Goal: Task Accomplishment & Management: Use online tool/utility

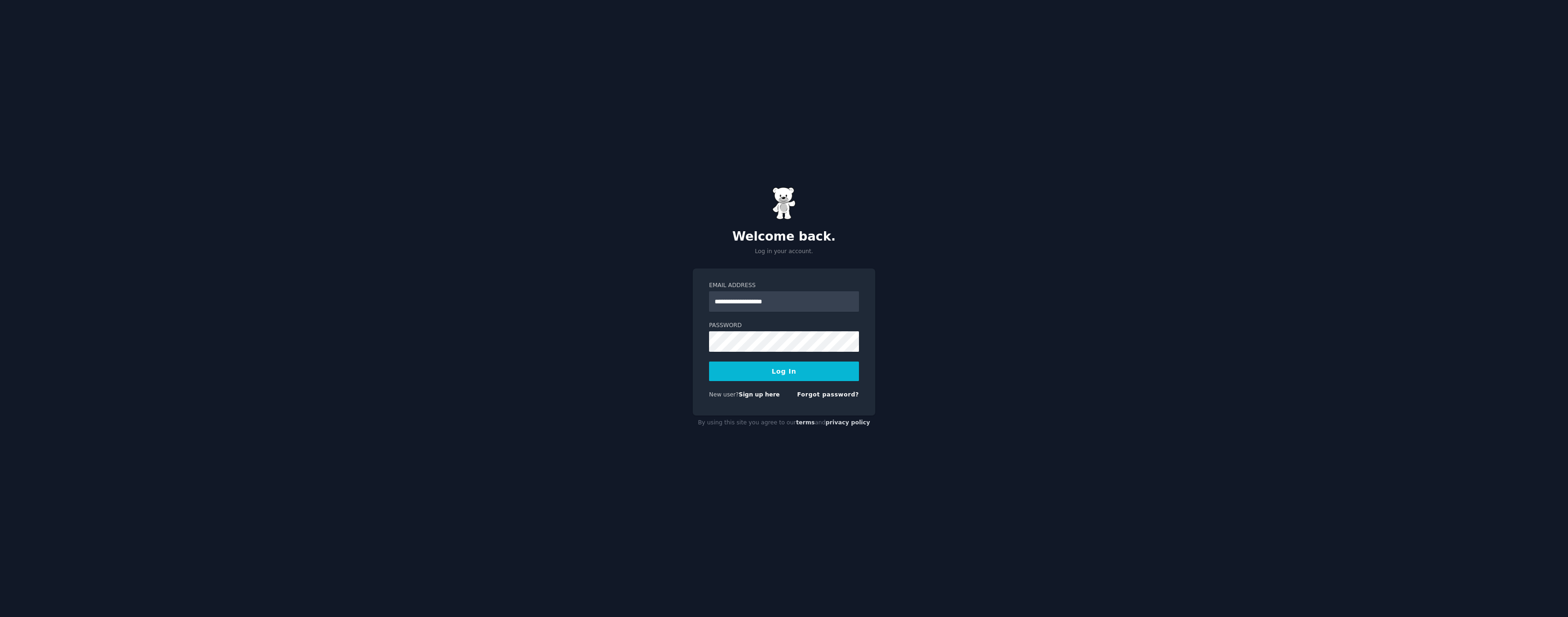
click at [794, 378] on button "Log In" at bounding box center [784, 371] width 150 height 19
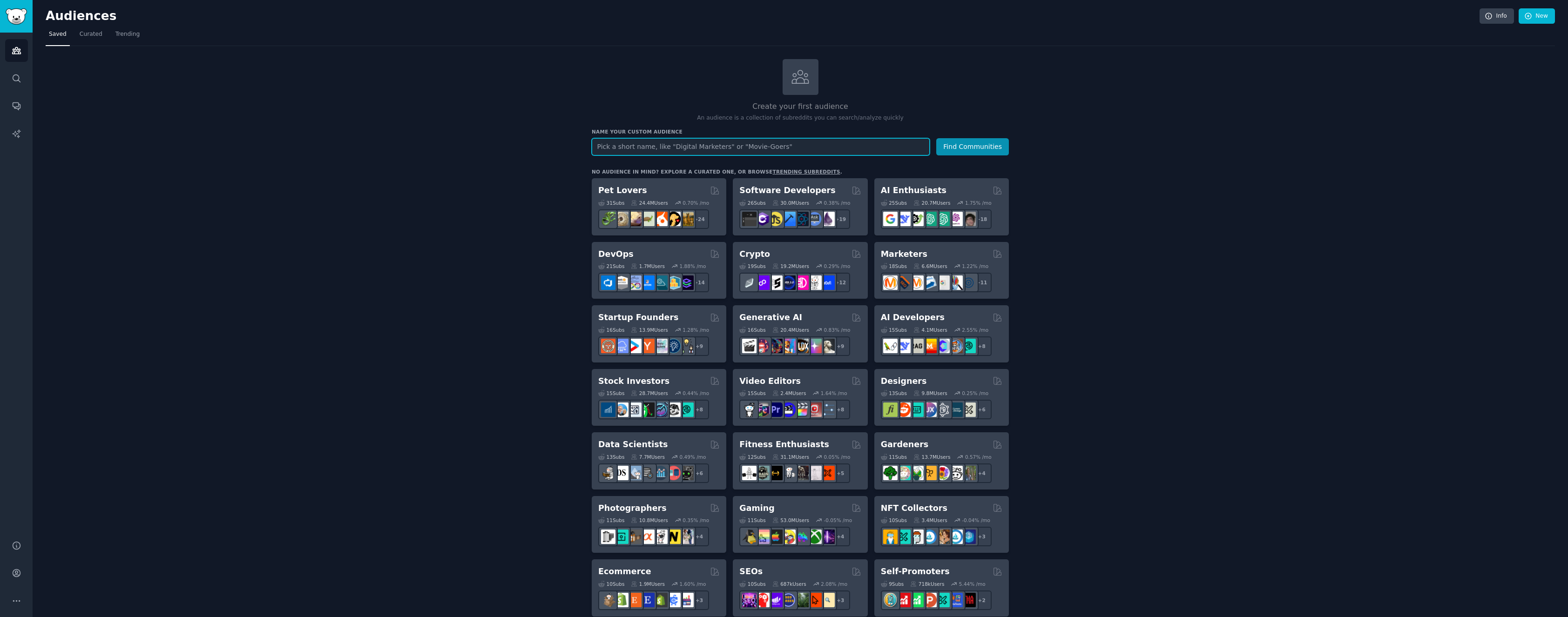
click at [773, 145] on input "text" at bounding box center [760, 147] width 338 height 17
drag, startPoint x: 799, startPoint y: 142, endPoint x: 597, endPoint y: 136, distance: 202.1
click at [597, 139] on input "warehouse" at bounding box center [760, 147] width 338 height 17
type input "wholesale"
click at [936, 139] on button "Find Communities" at bounding box center [972, 147] width 73 height 17
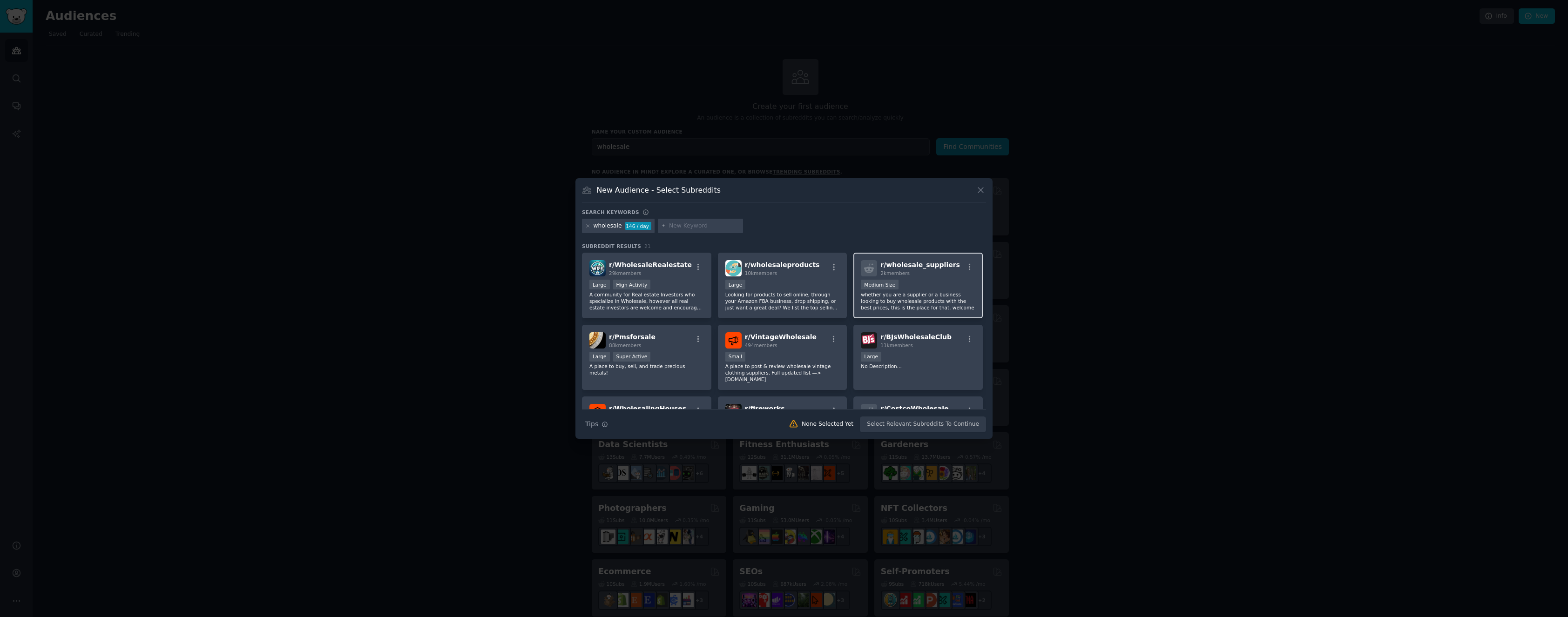
click at [908, 297] on p "whether you are a supplier or a business looking to buy wholesale products with…" at bounding box center [918, 301] width 115 height 19
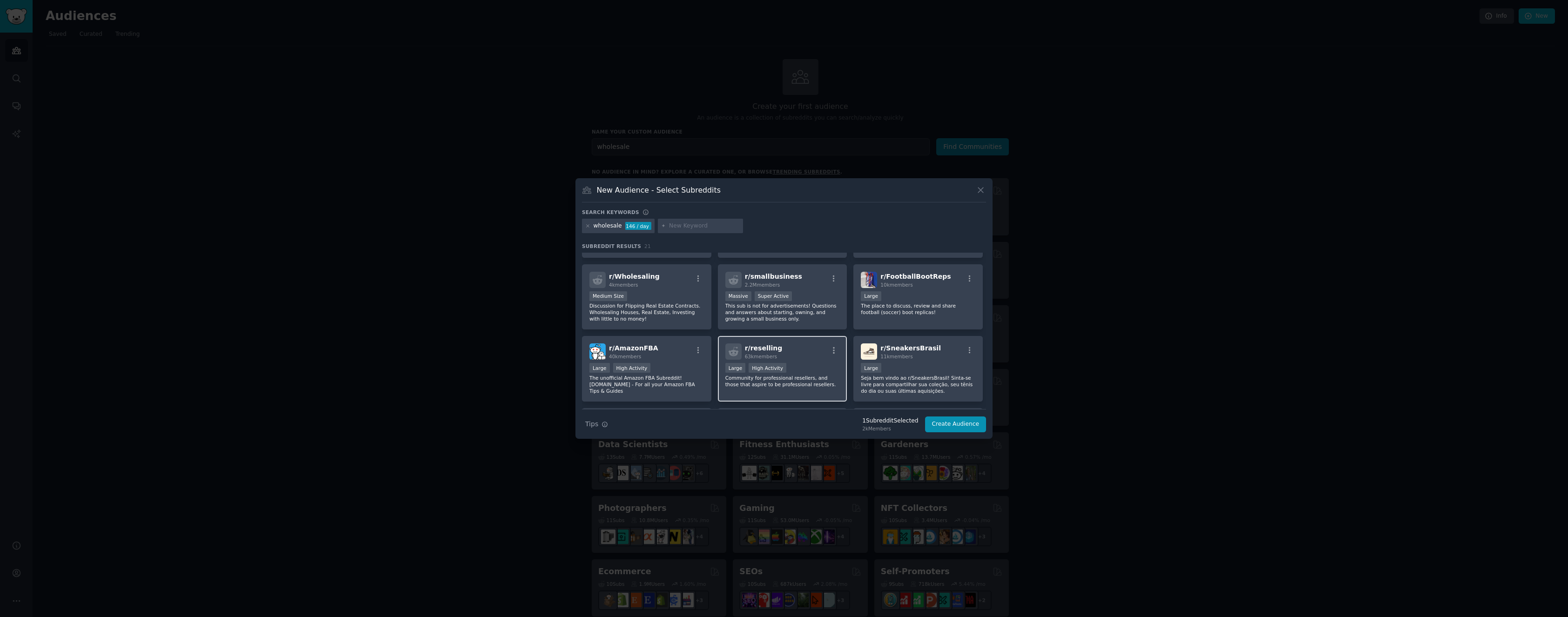
scroll to position [190, 0]
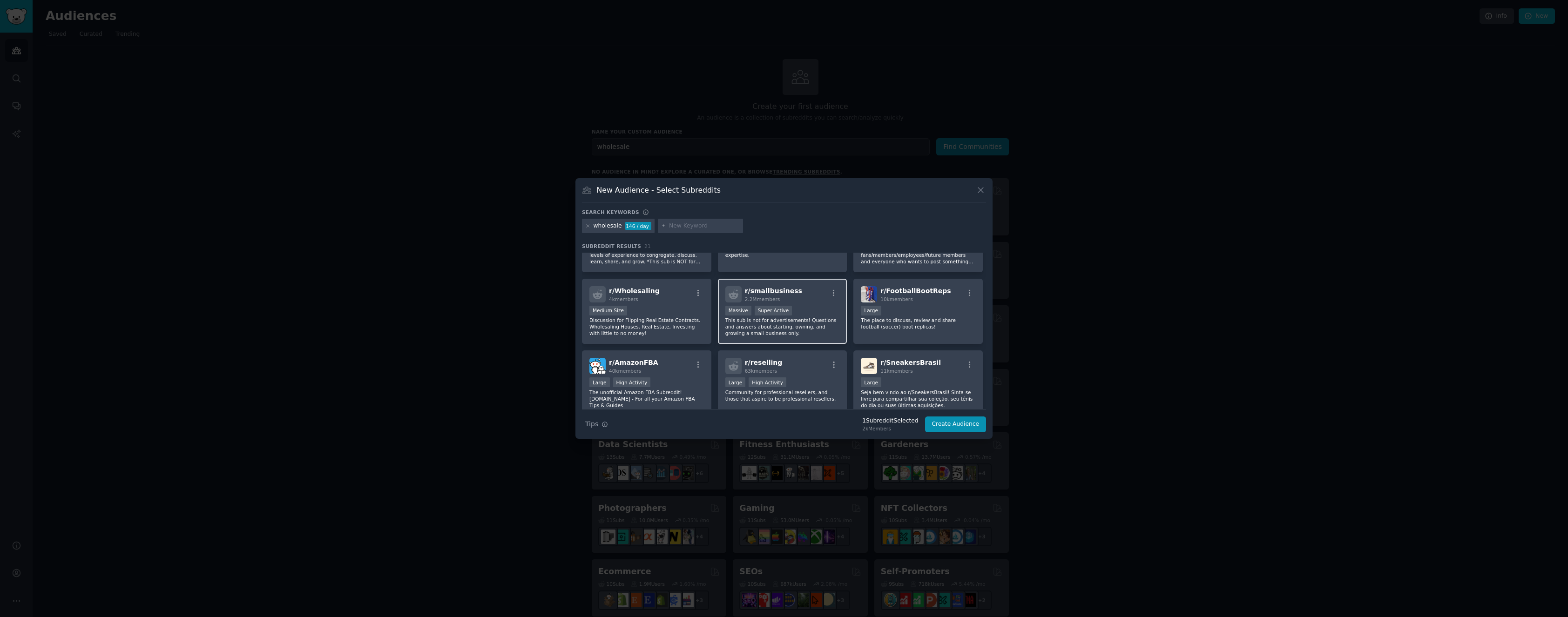
click at [815, 322] on p "This sub is not for advertisements! Questions and answers about starting, ownin…" at bounding box center [783, 326] width 115 height 19
click at [932, 422] on button "Create Audience" at bounding box center [956, 424] width 61 height 16
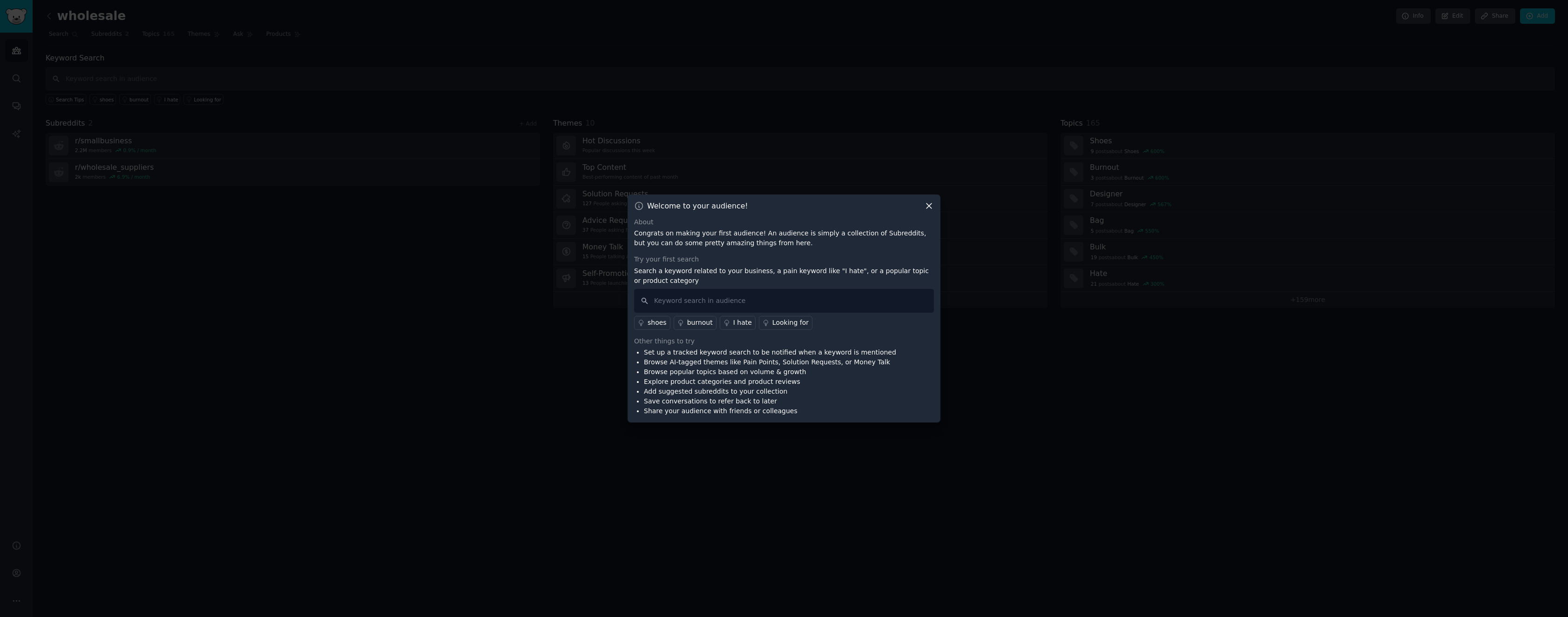
click at [926, 209] on icon at bounding box center [929, 206] width 5 height 5
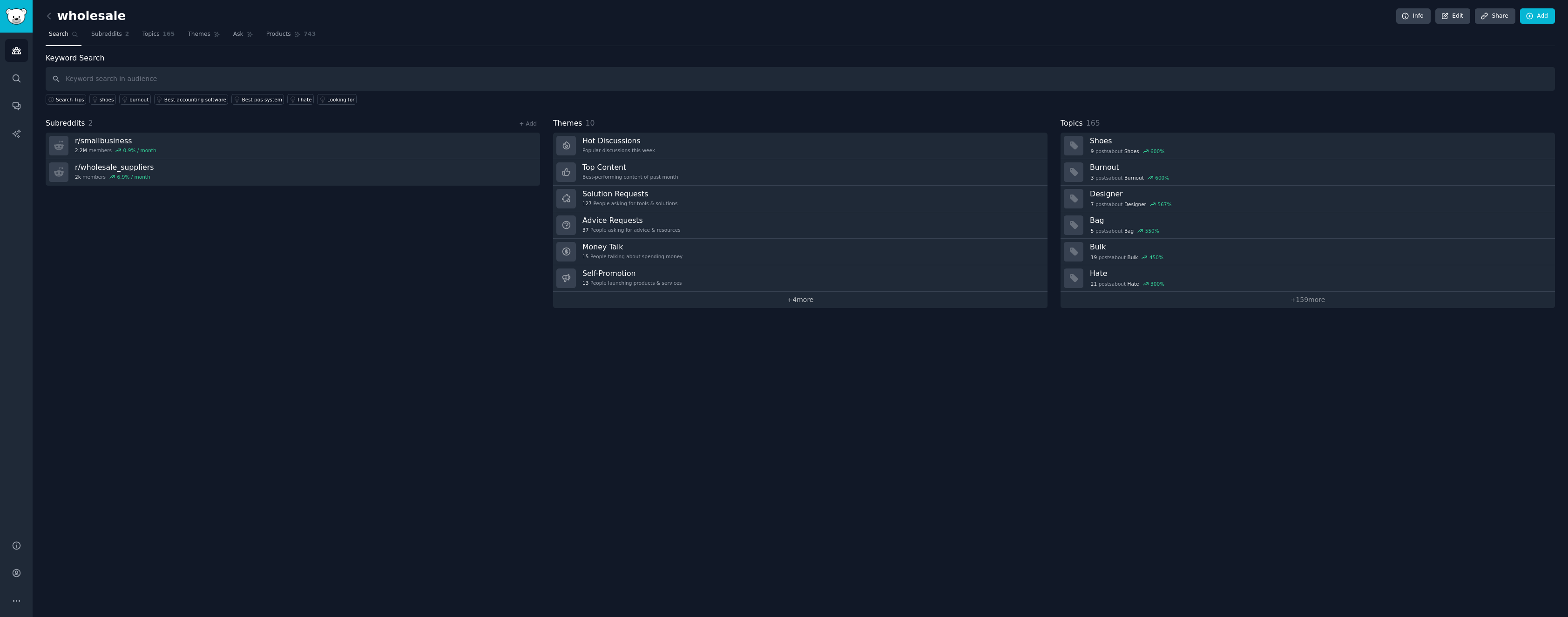
click at [828, 299] on link "+ 4 more" at bounding box center [800, 300] width 494 height 16
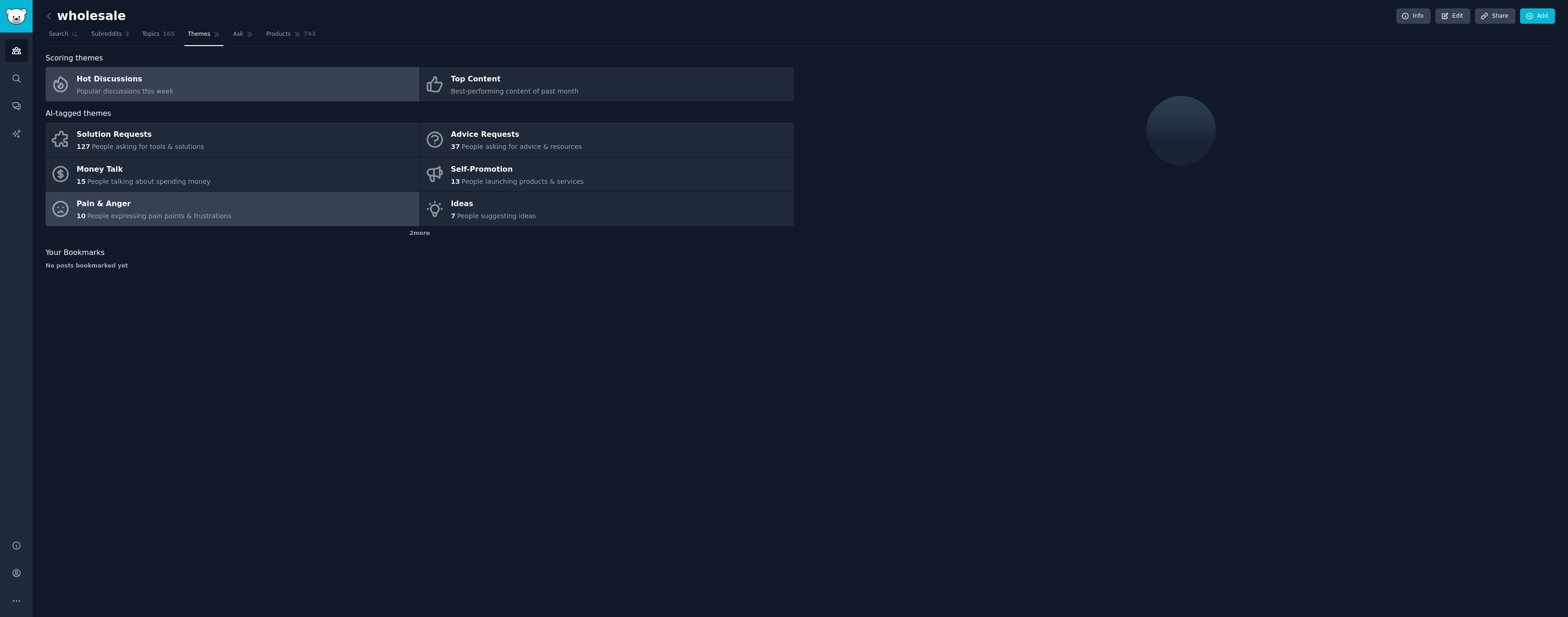
click at [270, 204] on link "Pain & Anger 10 People expressing pain points & frustrations" at bounding box center [232, 209] width 374 height 35
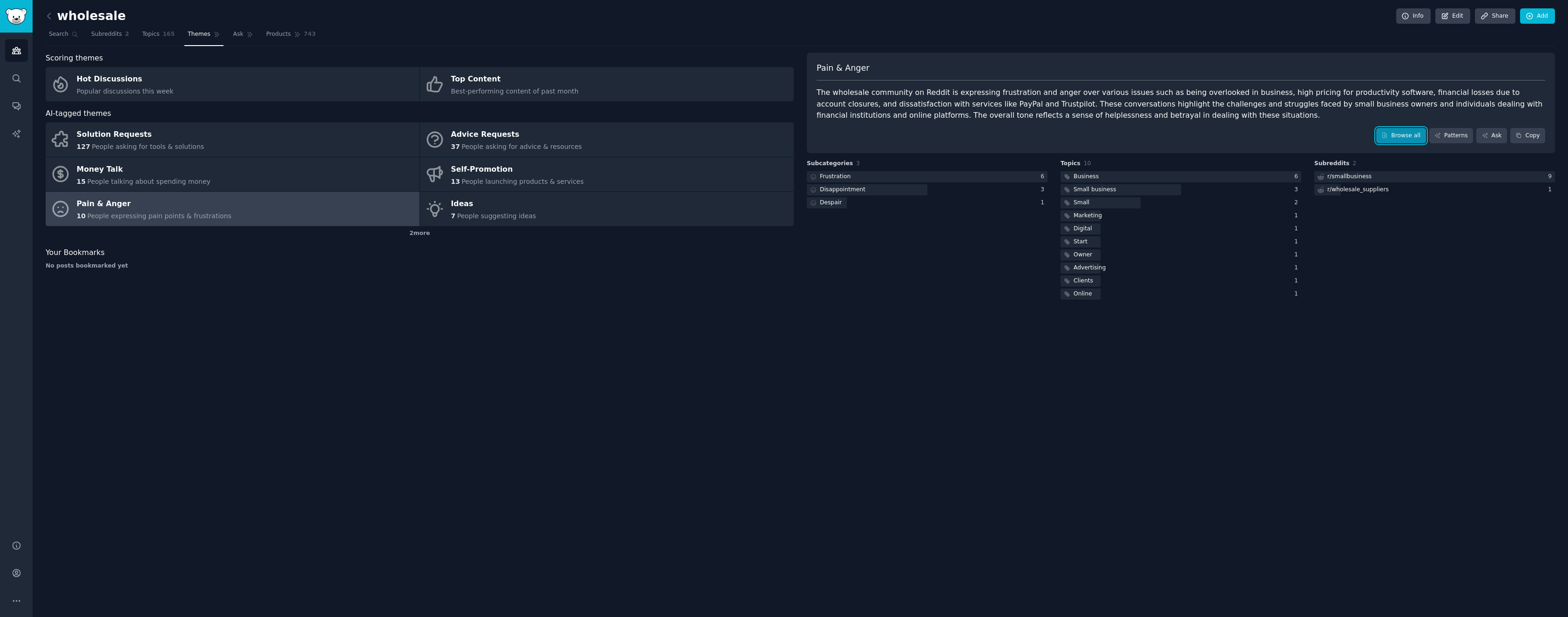
click at [1417, 133] on link "Browse all" at bounding box center [1401, 136] width 50 height 16
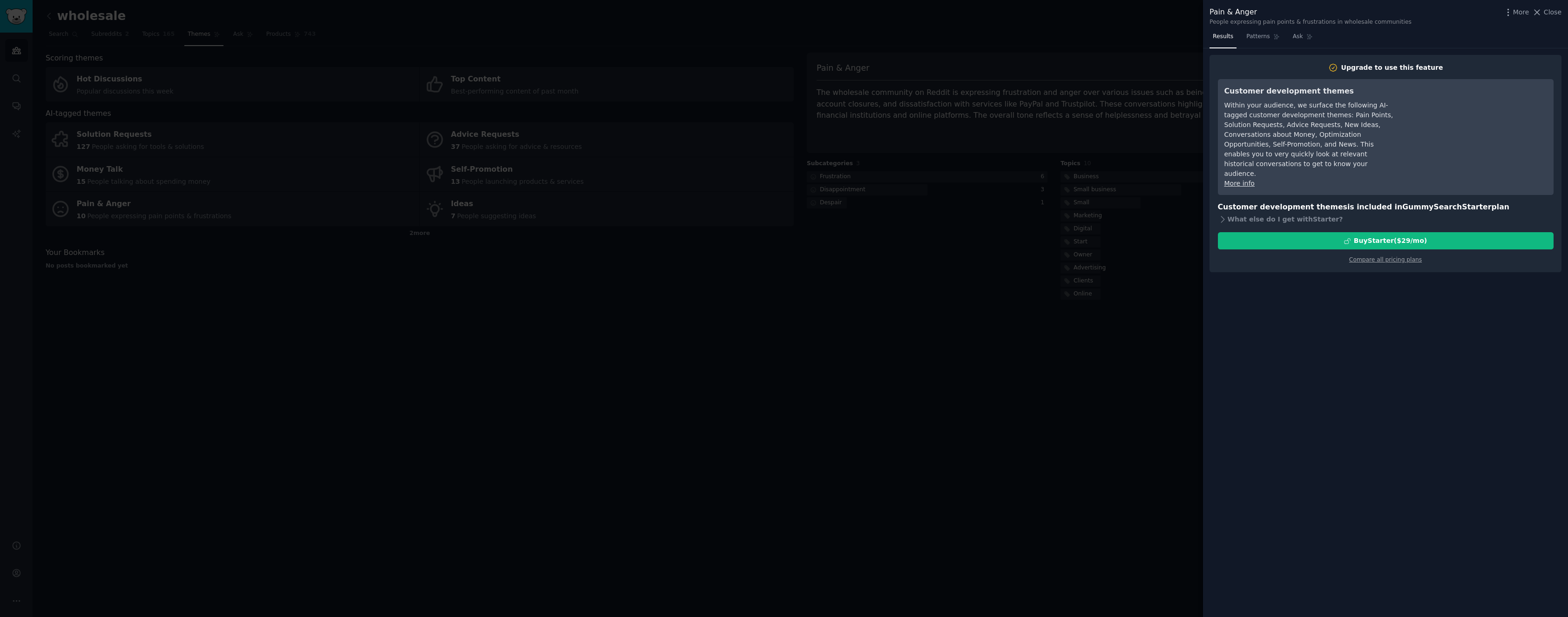
click at [1139, 248] on div at bounding box center [784, 308] width 1568 height 617
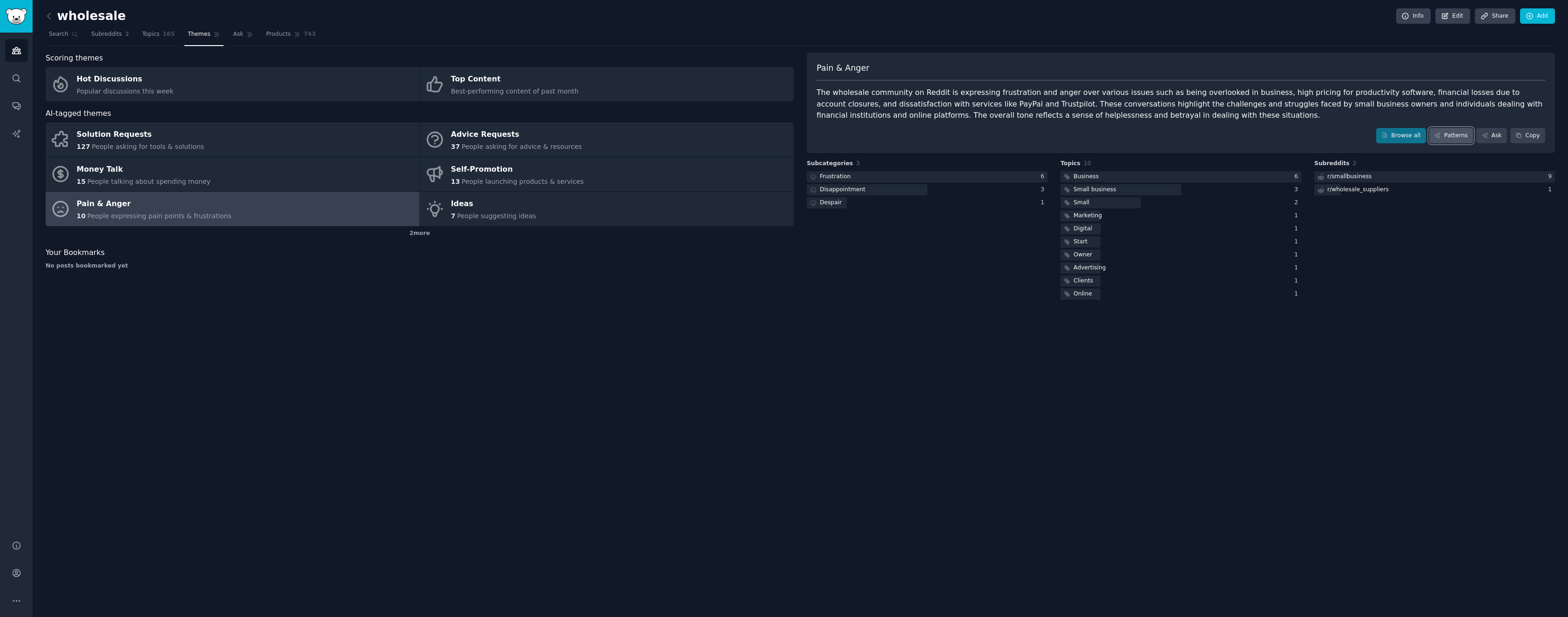
click at [1459, 135] on link "Patterns" at bounding box center [1451, 136] width 44 height 16
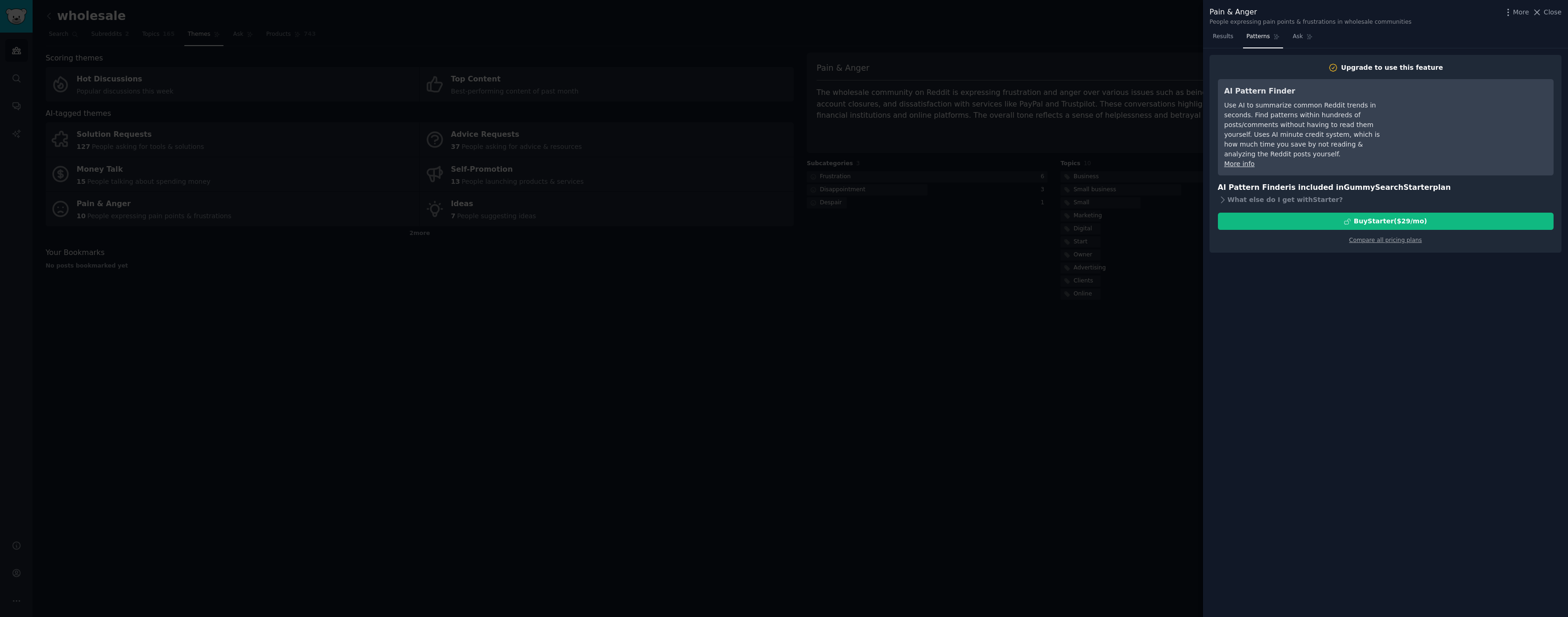
click at [1162, 321] on div at bounding box center [784, 308] width 1568 height 617
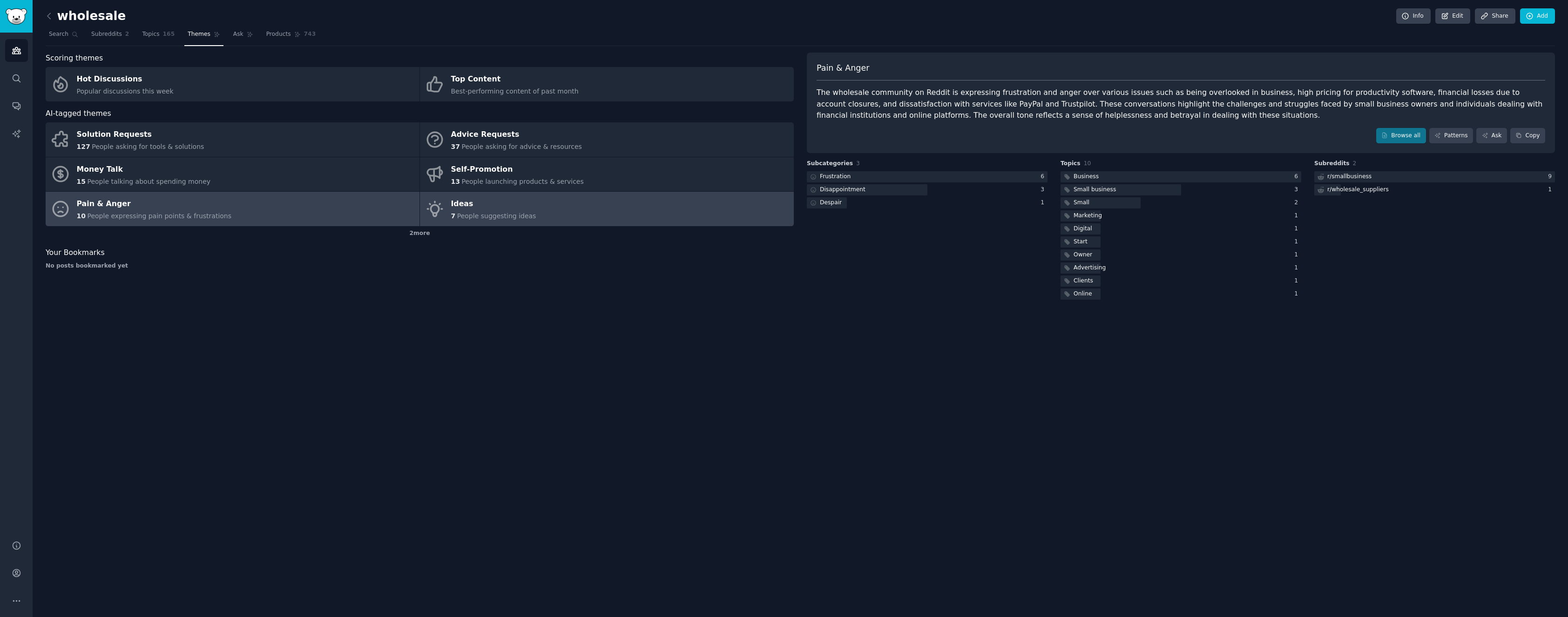
click at [482, 203] on div "Ideas" at bounding box center [494, 205] width 85 height 15
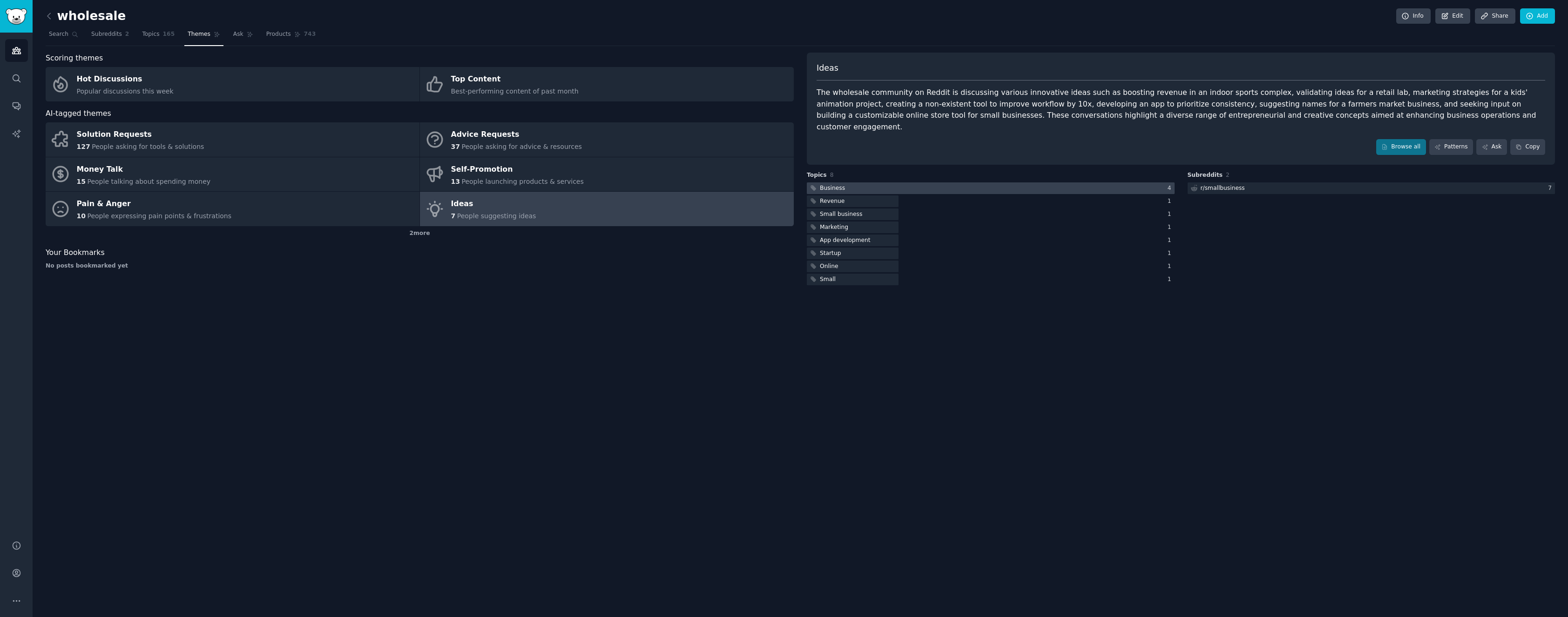
click at [1051, 183] on div at bounding box center [991, 188] width 368 height 11
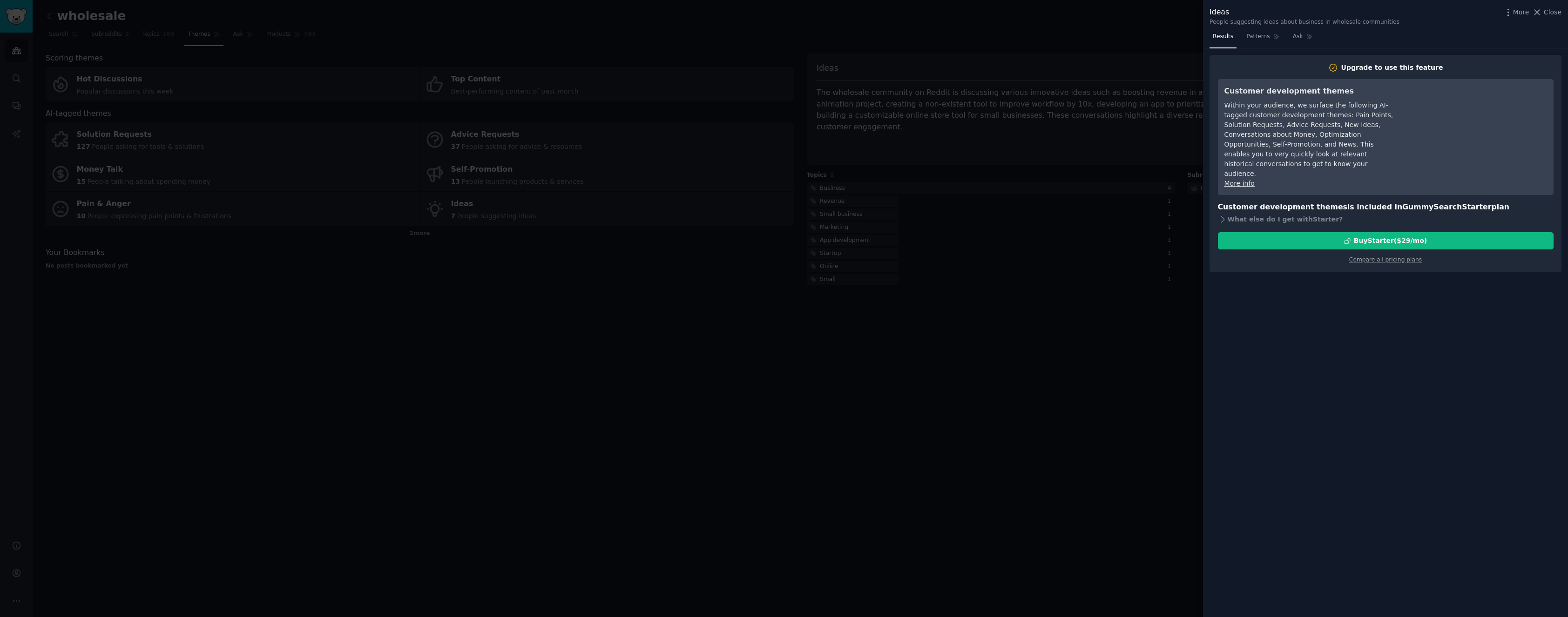
click at [1075, 232] on div at bounding box center [784, 308] width 1568 height 617
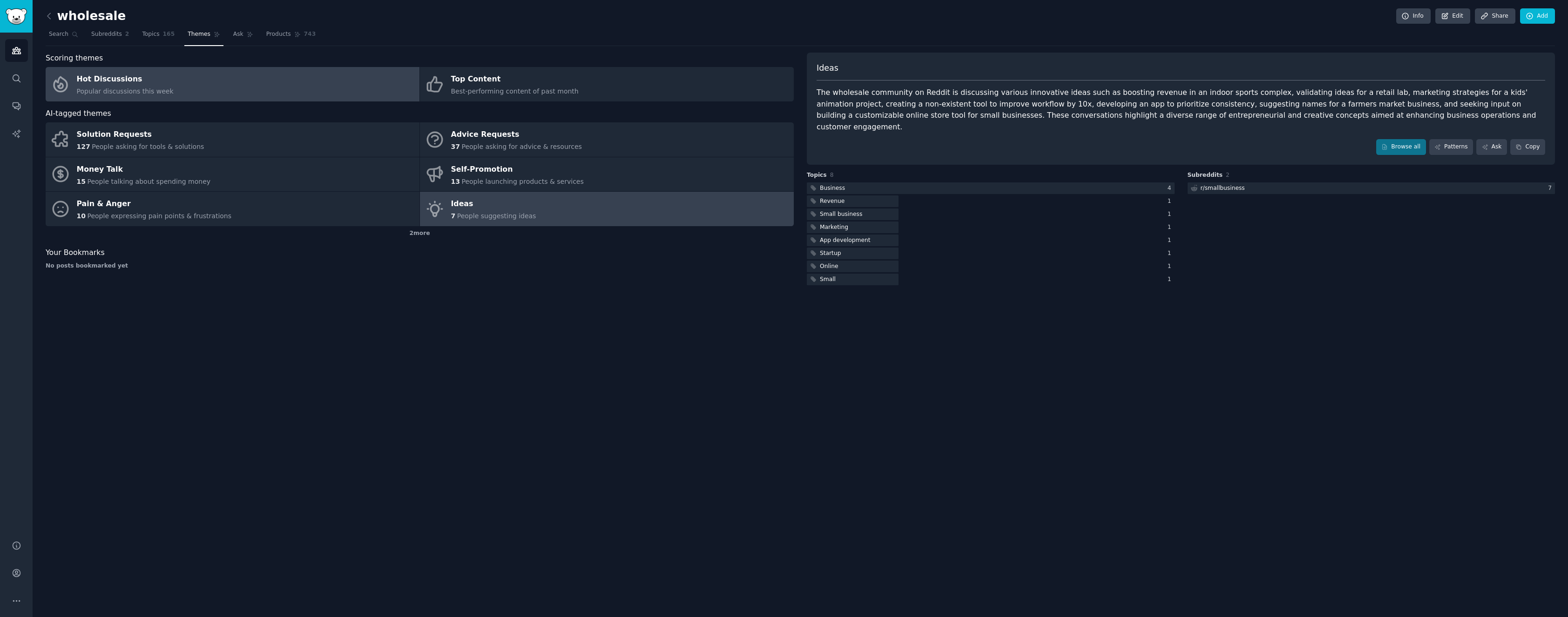
click at [203, 75] on link "Hot Discussions Popular discussions this week" at bounding box center [232, 85] width 374 height 35
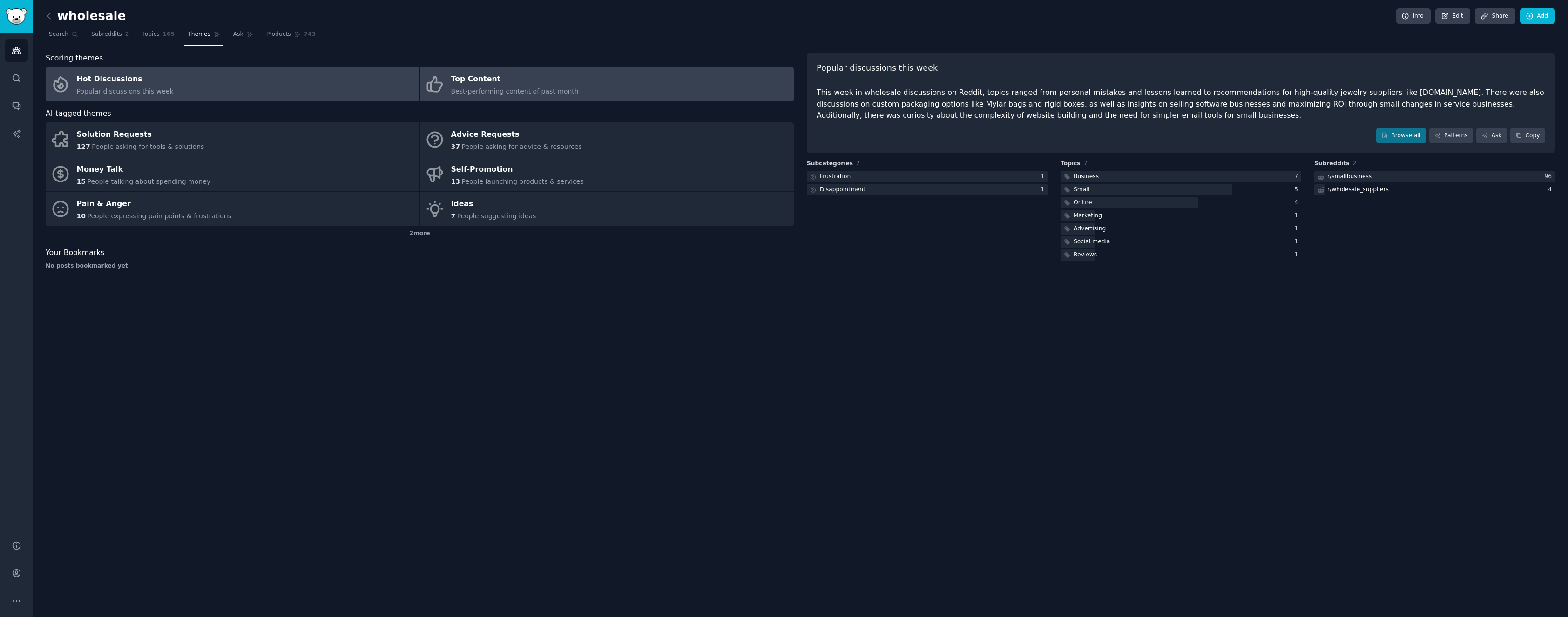
click at [676, 92] on link "Top Content Best-performing content of past month" at bounding box center [606, 85] width 374 height 35
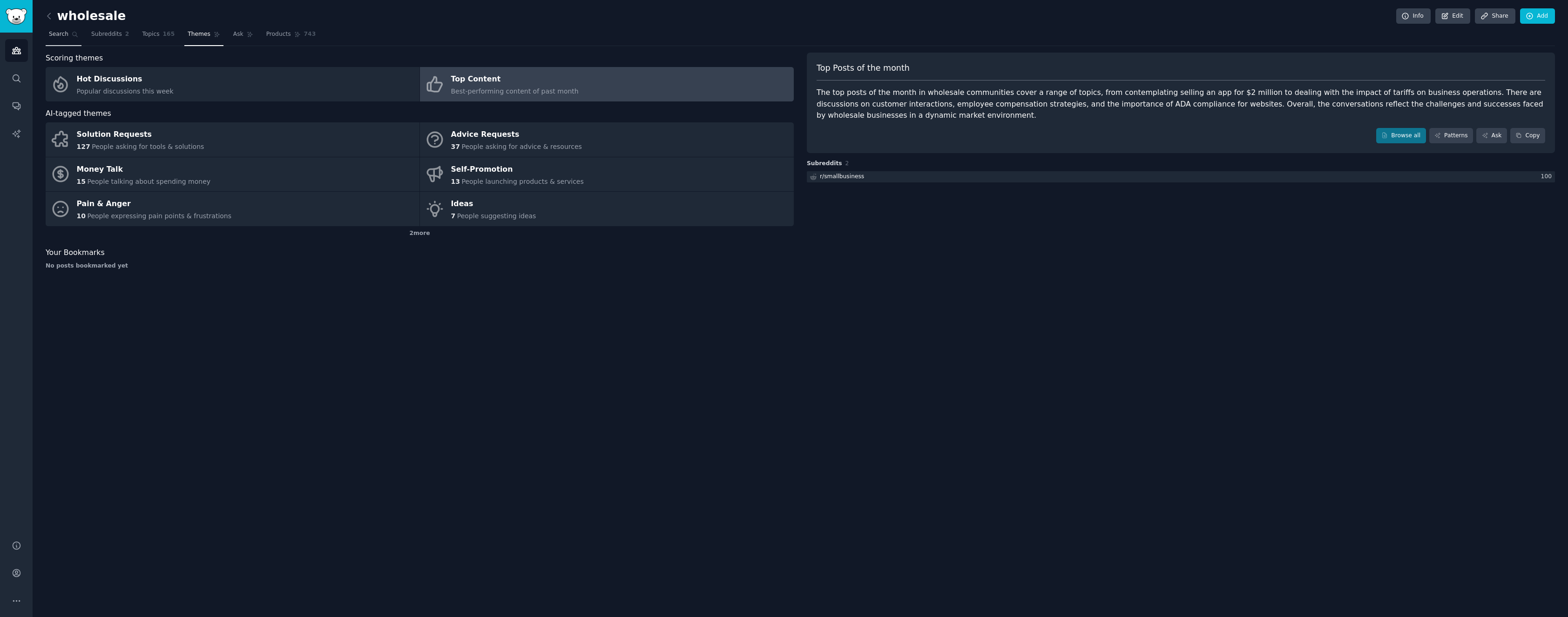
click at [61, 33] on span "Search" at bounding box center [58, 34] width 19 height 9
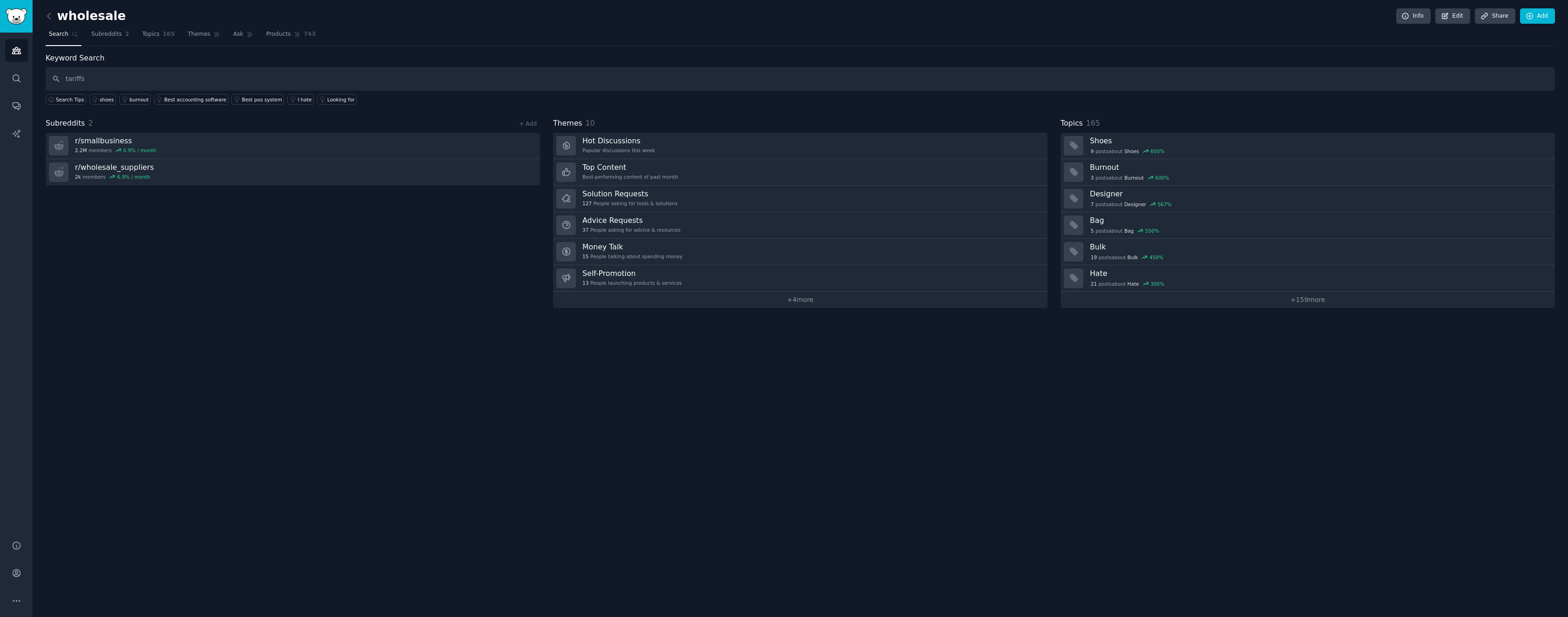
type input "tariffs"
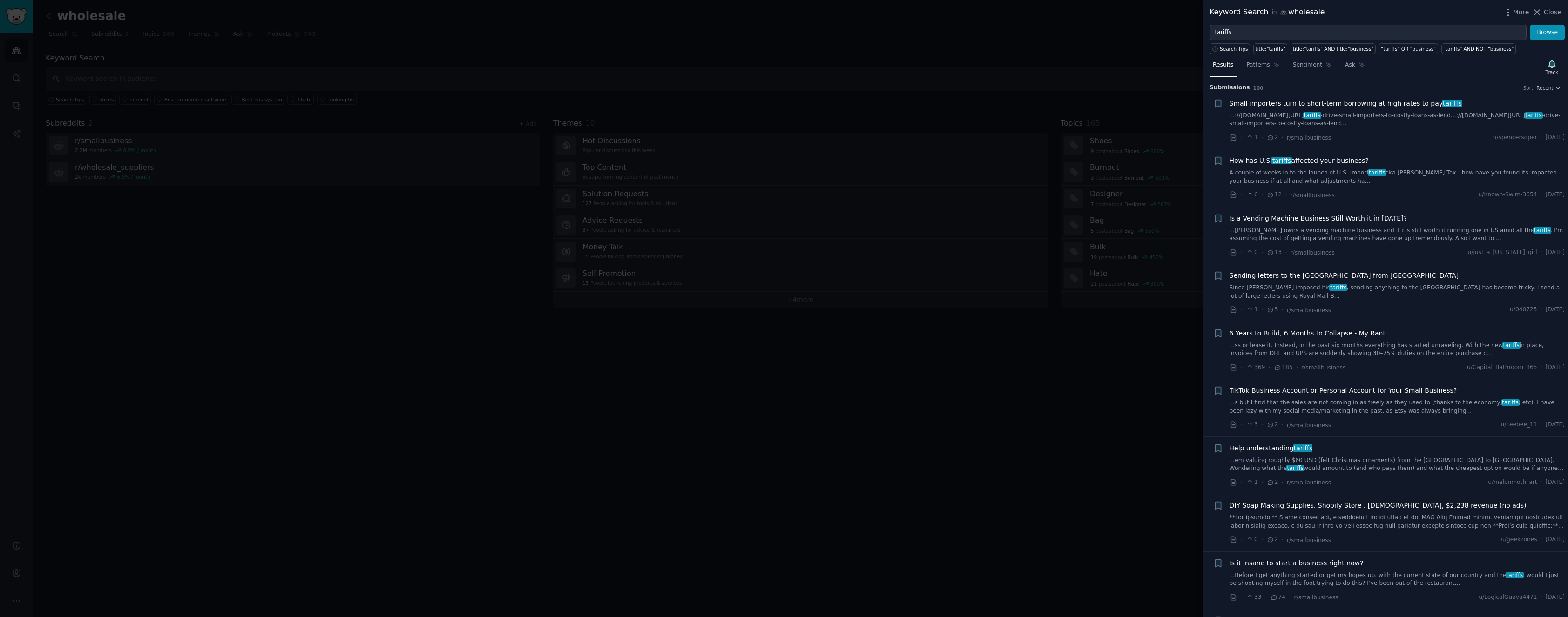
click at [874, 349] on div at bounding box center [784, 308] width 1568 height 617
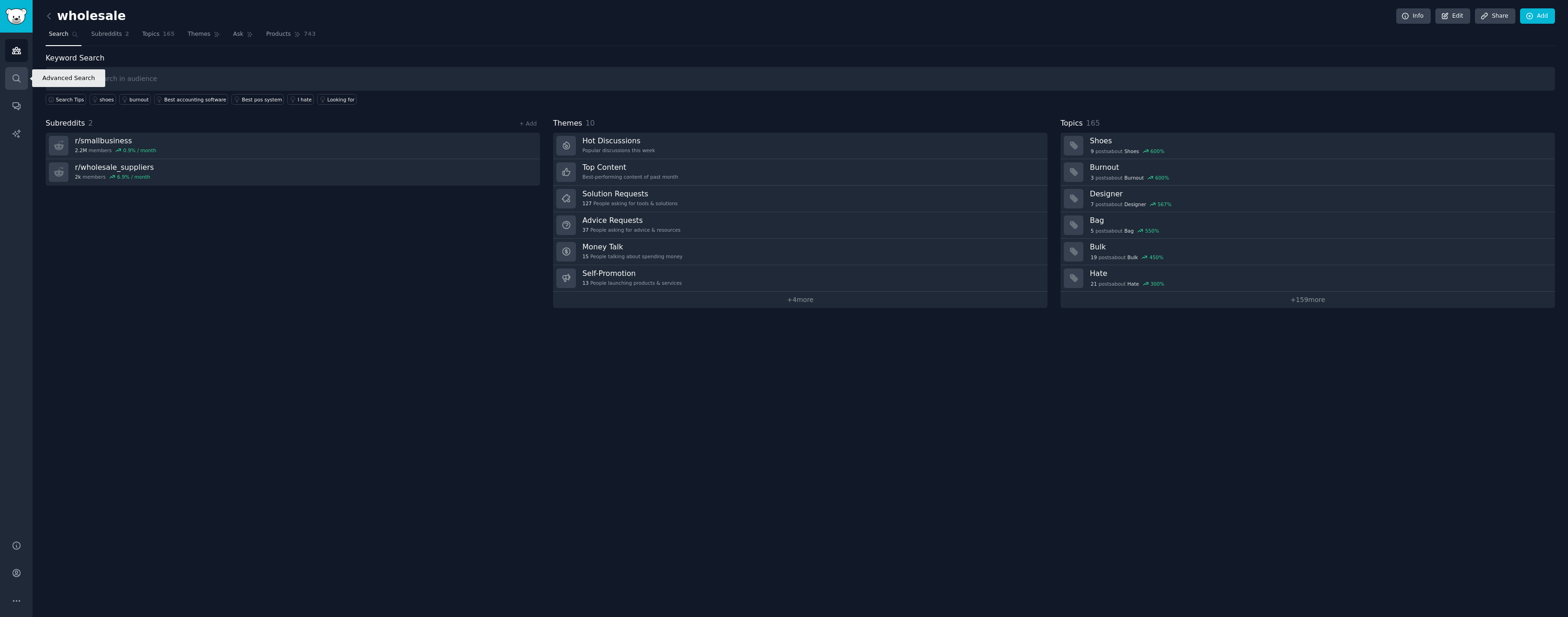
click at [15, 81] on icon "Sidebar" at bounding box center [16, 78] width 7 height 7
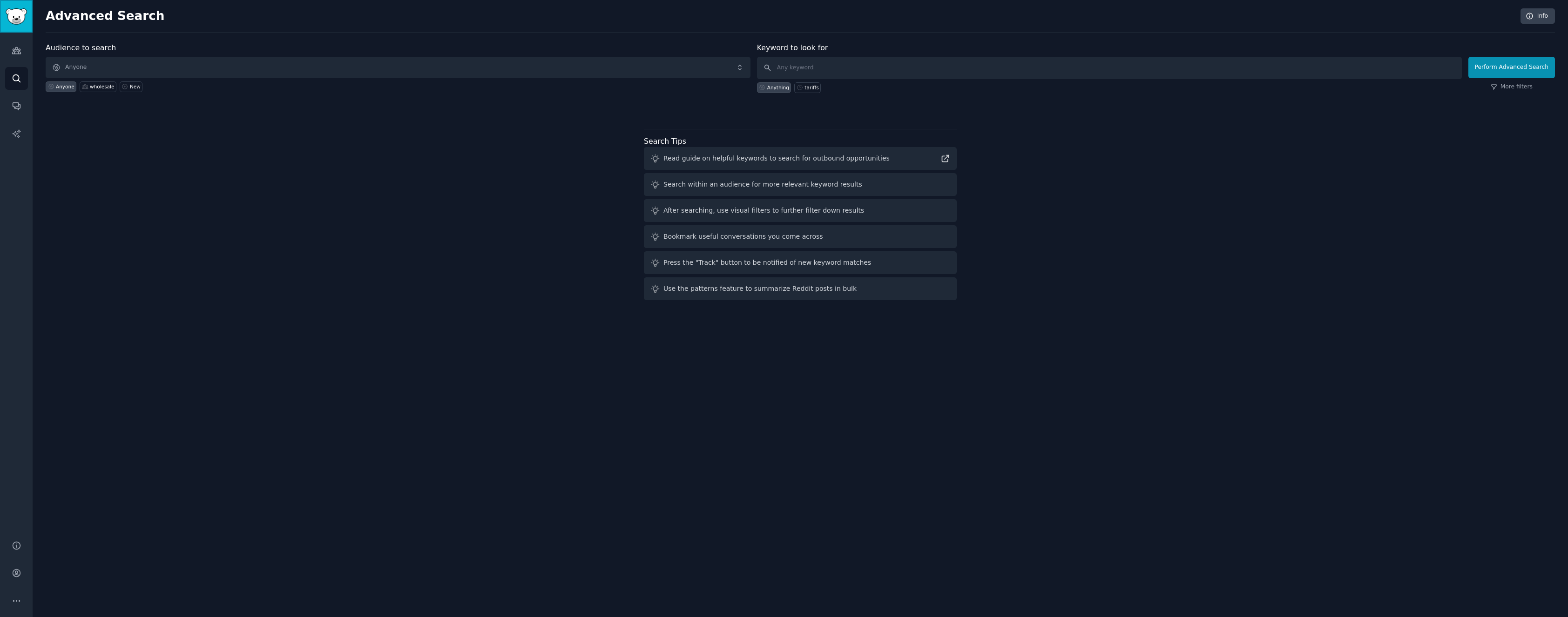
click at [11, 16] on img "Sidebar" at bounding box center [16, 17] width 21 height 16
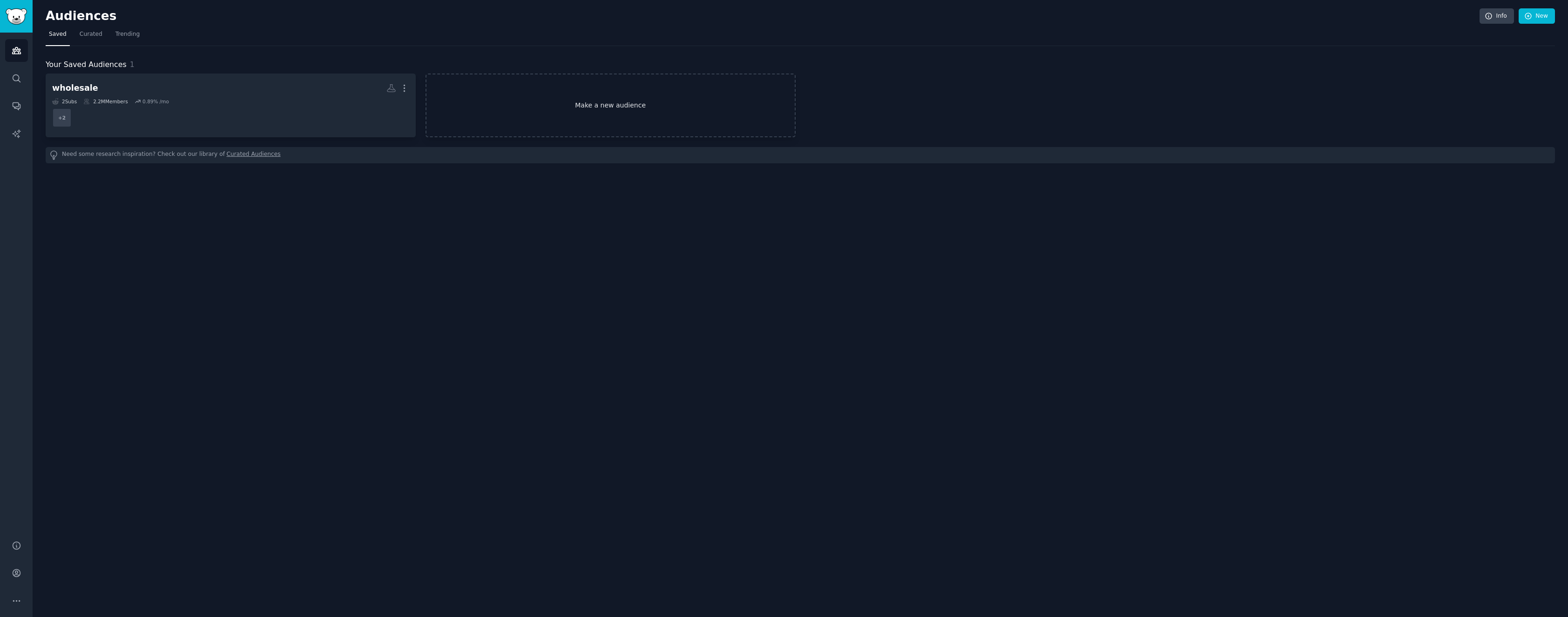
click at [515, 100] on link "Make a new audience" at bounding box center [610, 105] width 370 height 64
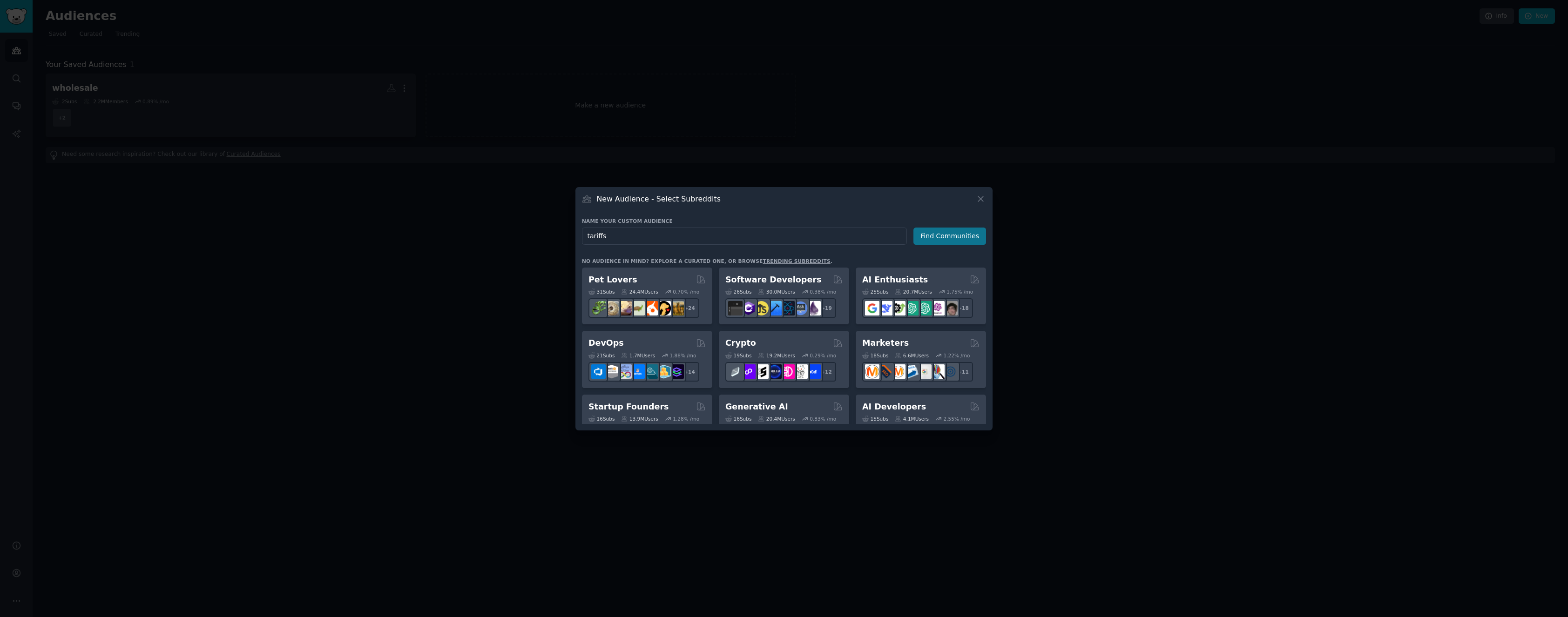
type input "tariffs"
click at [959, 233] on button "Find Communities" at bounding box center [950, 237] width 73 height 17
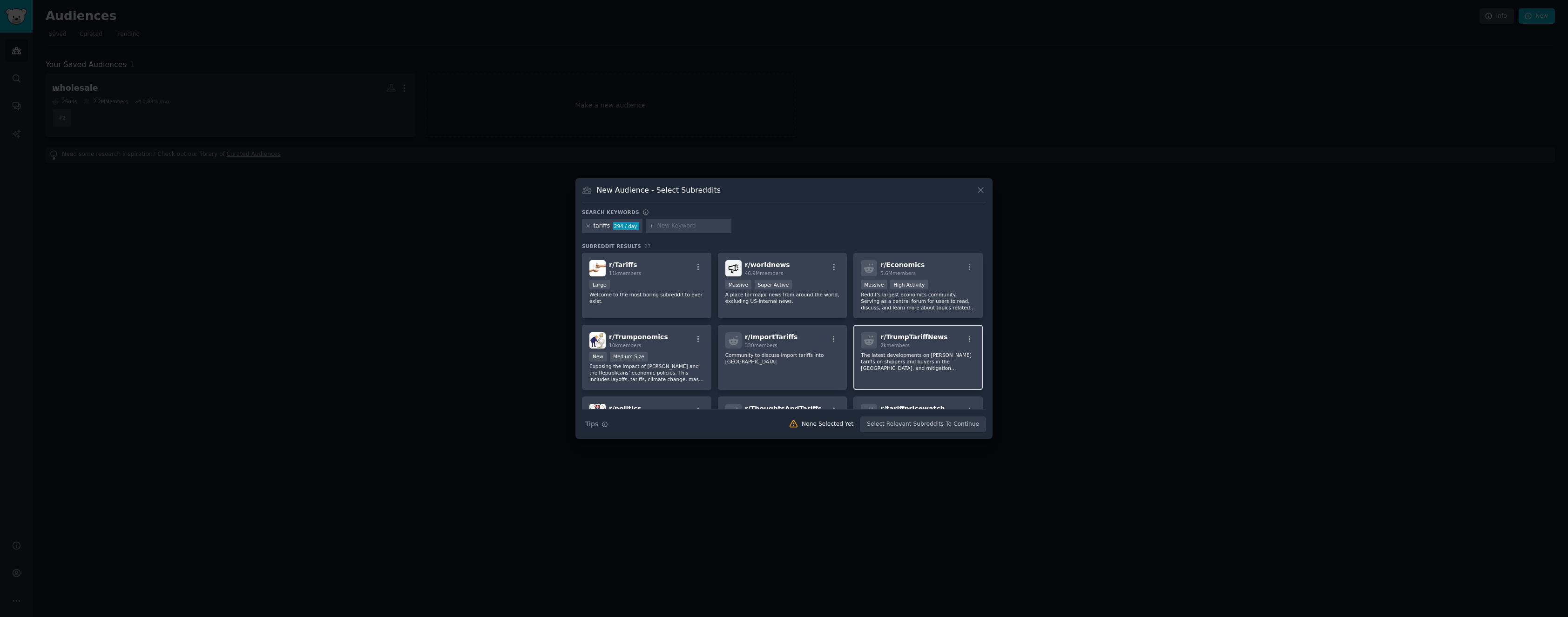
click at [906, 348] on div "r/ TrumpTariffNews 2k members The latest developments on [PERSON_NAME] tariffs …" at bounding box center [918, 358] width 129 height 66
click at [798, 350] on div "r/ ImportTariffs 330 members Community to discuss import tariffs into [GEOGRAPH…" at bounding box center [782, 358] width 129 height 66
click at [667, 279] on div "r/ Tariffs 11k members Large Welcome to the most boring subreddit to ever exist." at bounding box center [646, 285] width 129 height 66
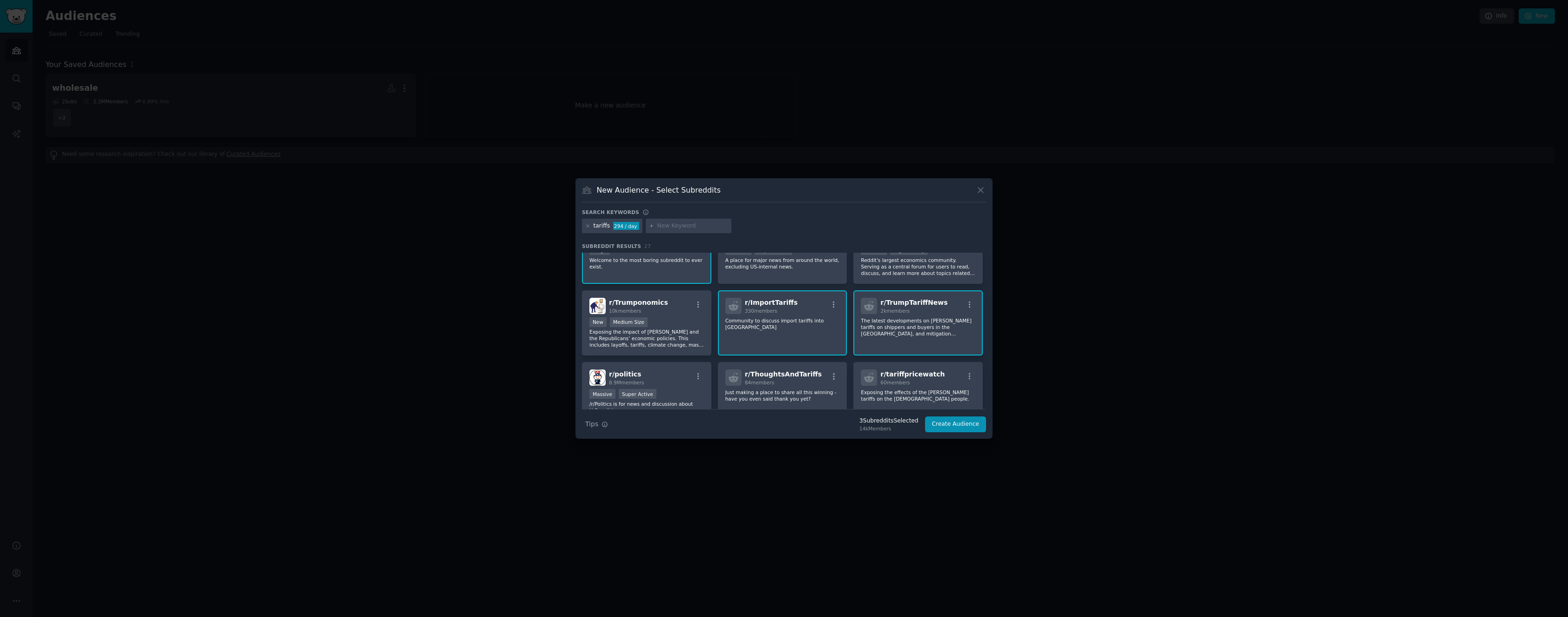
scroll to position [47, 0]
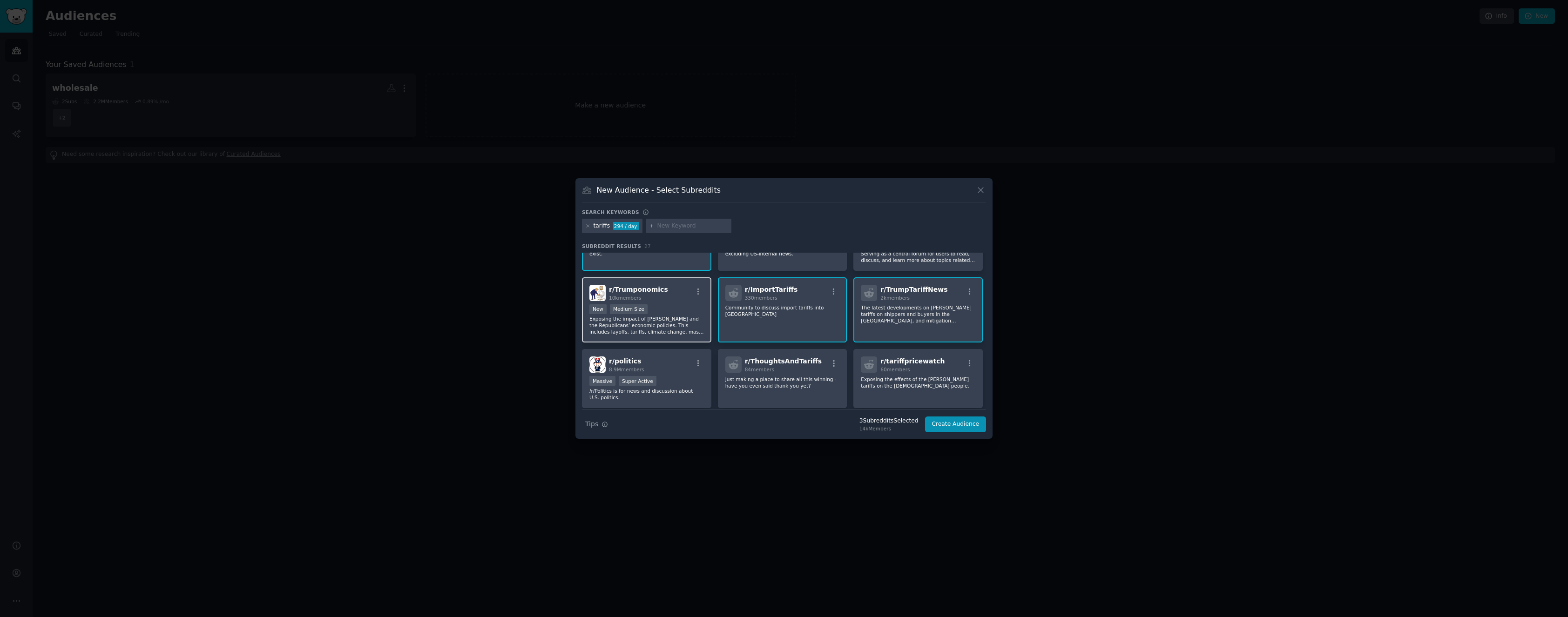
click at [668, 323] on p "Exposing the impact of [PERSON_NAME] and the Republicans’ economic policies. Th…" at bounding box center [647, 325] width 115 height 19
click at [898, 382] on p "Exposing the effects of the [PERSON_NAME] tariffs on the [DEMOGRAPHIC_DATA] peo…" at bounding box center [918, 383] width 115 height 13
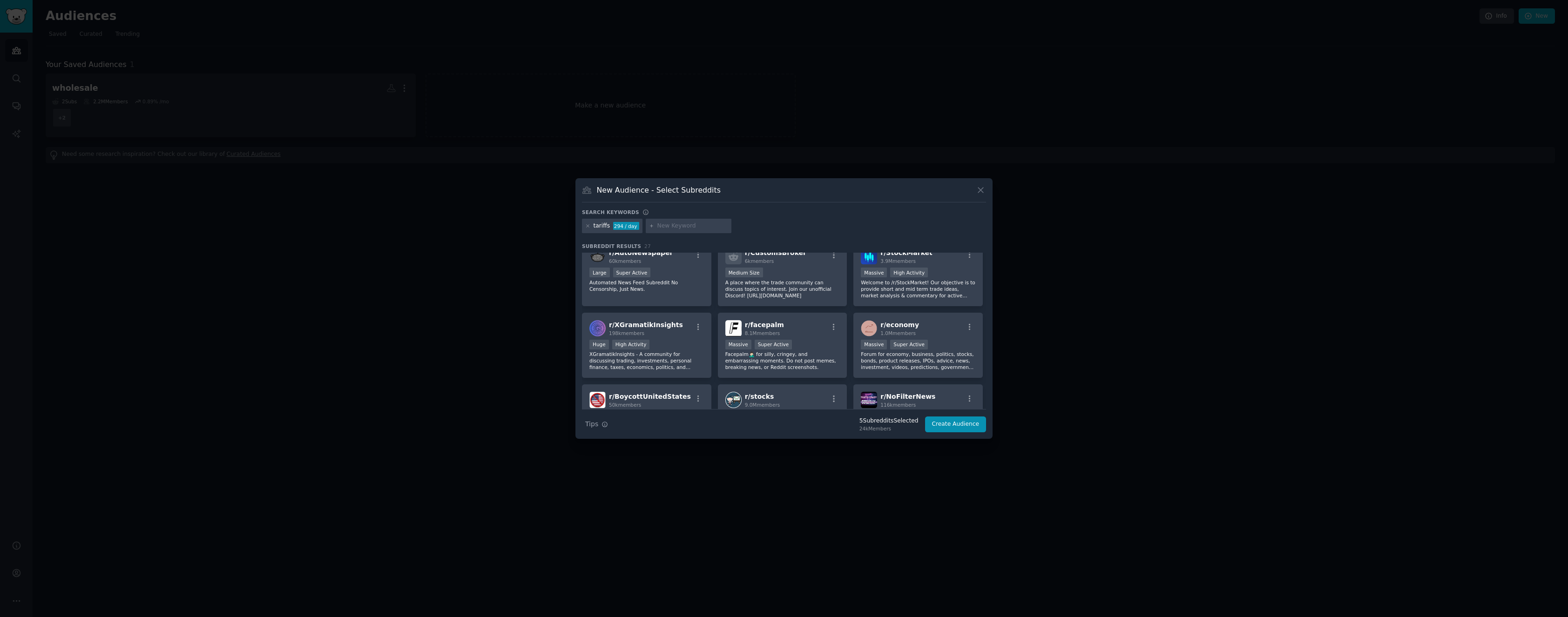
scroll to position [332, 0]
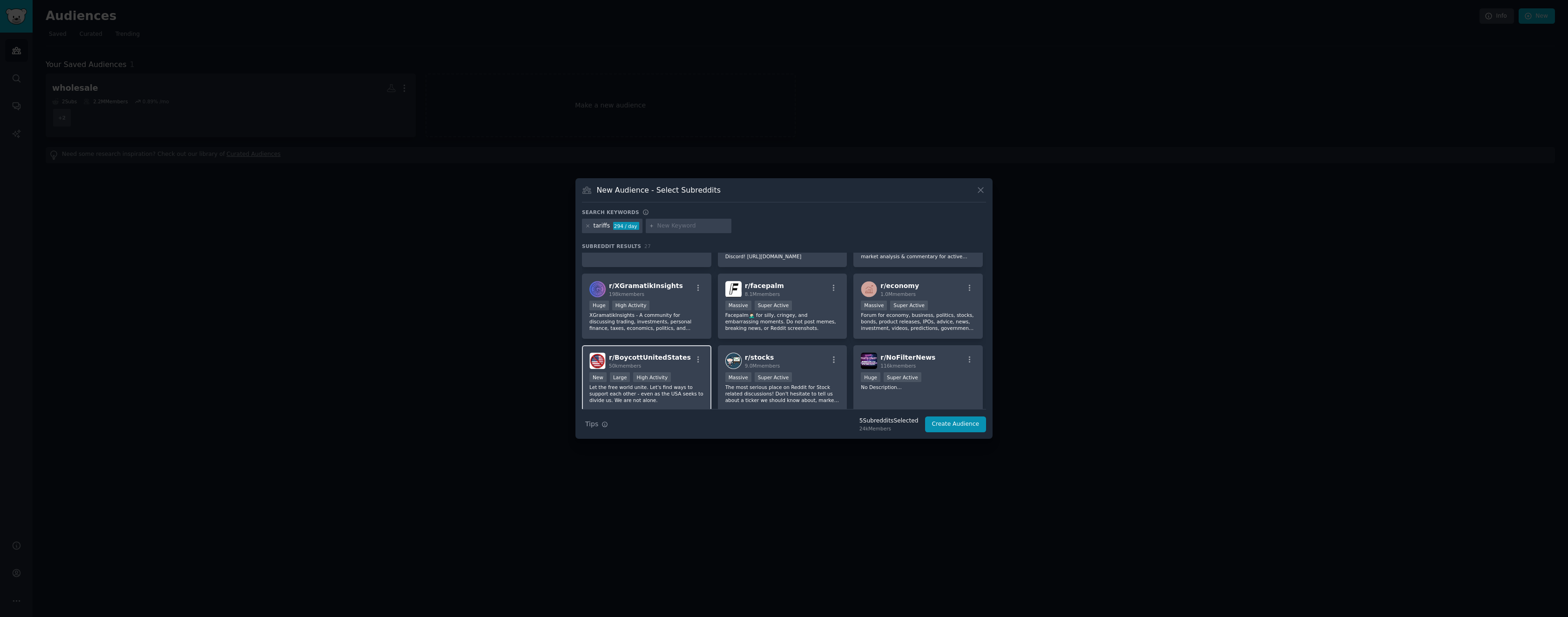
click at [644, 390] on p "Let the free world unite. Let's find ways to support each other - even as the U…" at bounding box center [647, 393] width 115 height 19
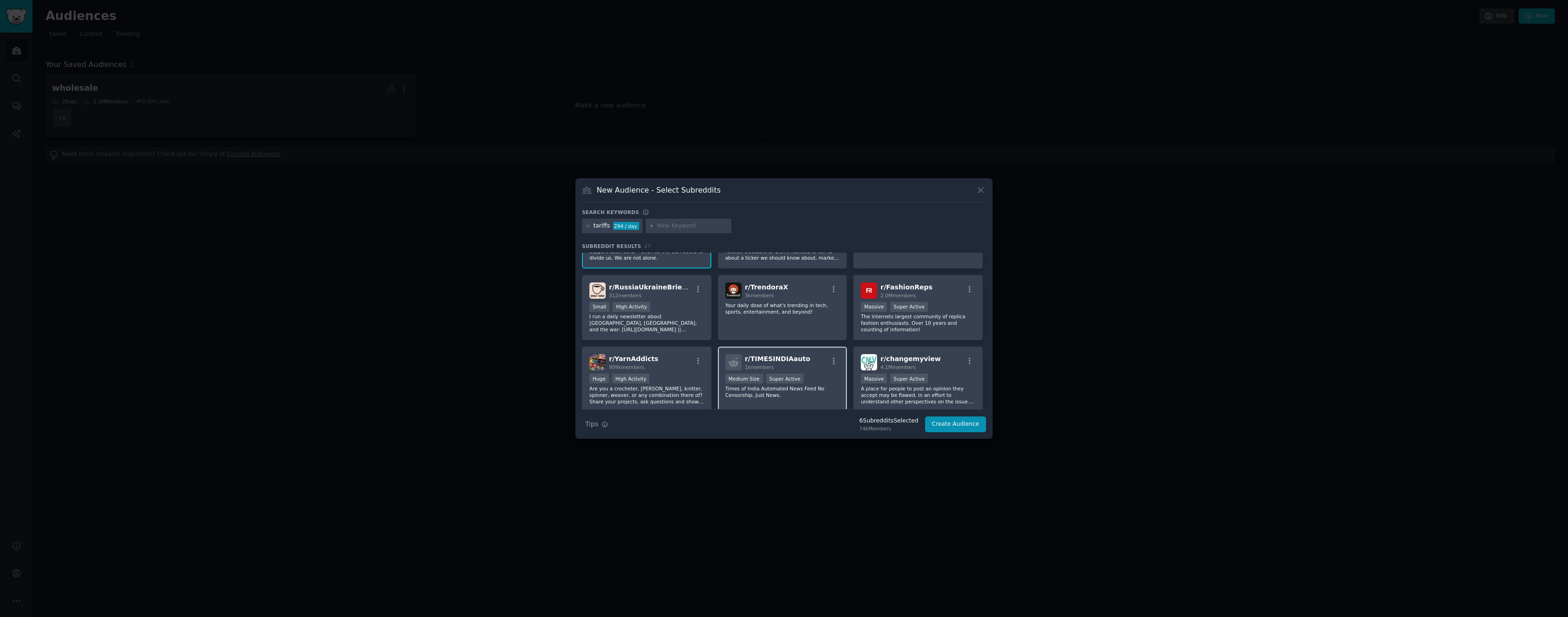
scroll to position [510, 0]
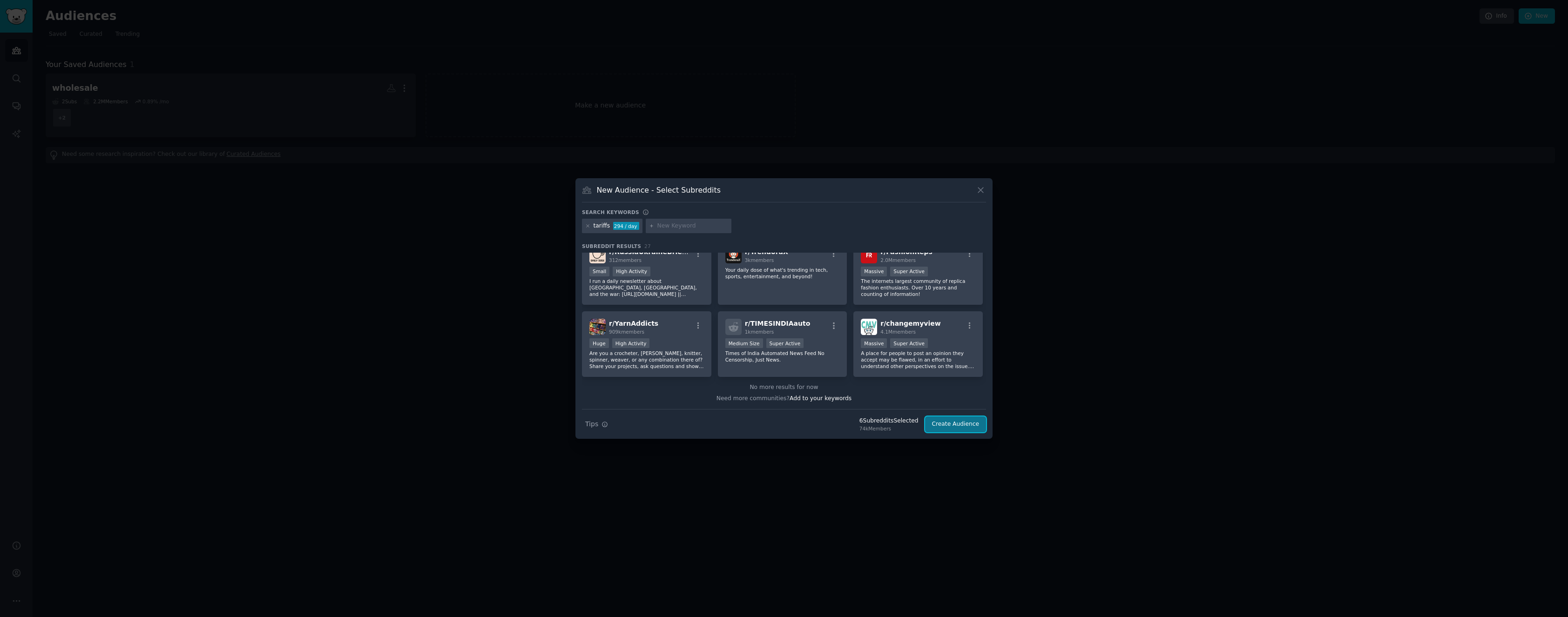
click at [954, 426] on button "Create Audience" at bounding box center [956, 424] width 61 height 16
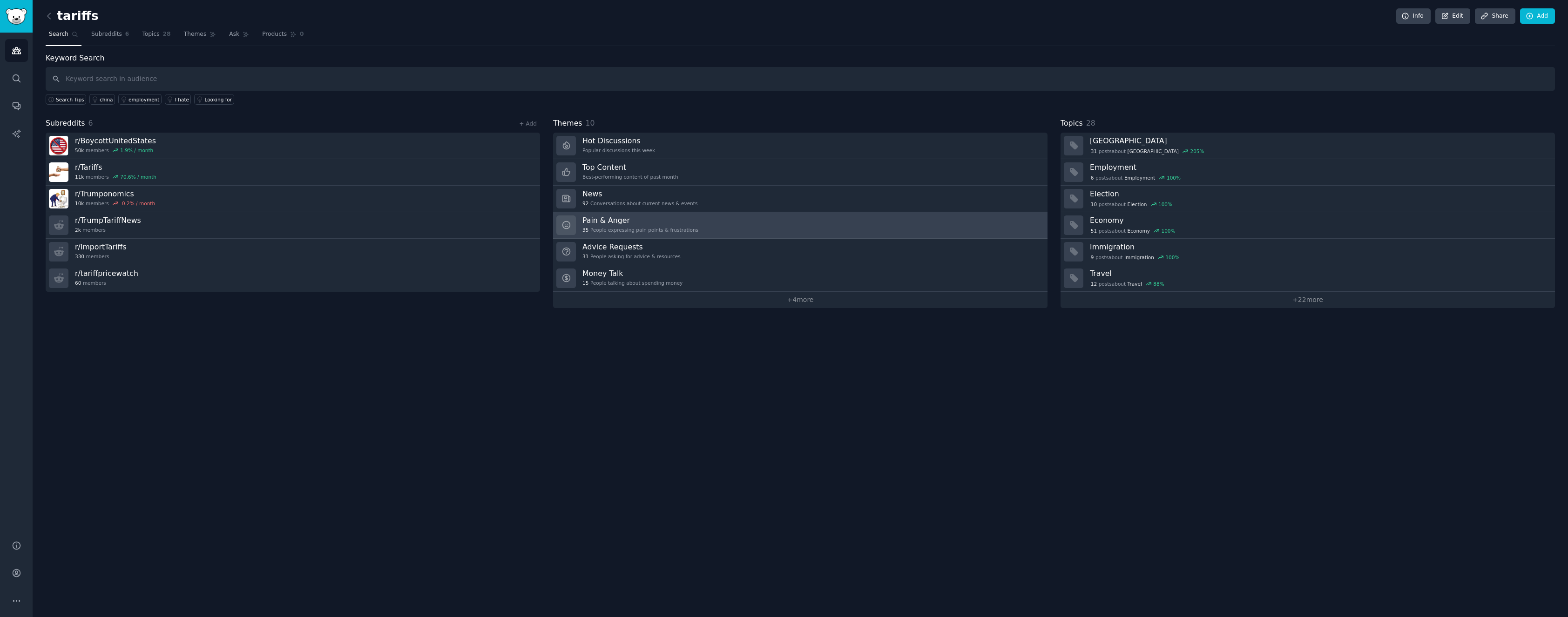
click at [728, 222] on link "Pain & Anger 35 People expressing pain points & frustrations" at bounding box center [800, 226] width 494 height 27
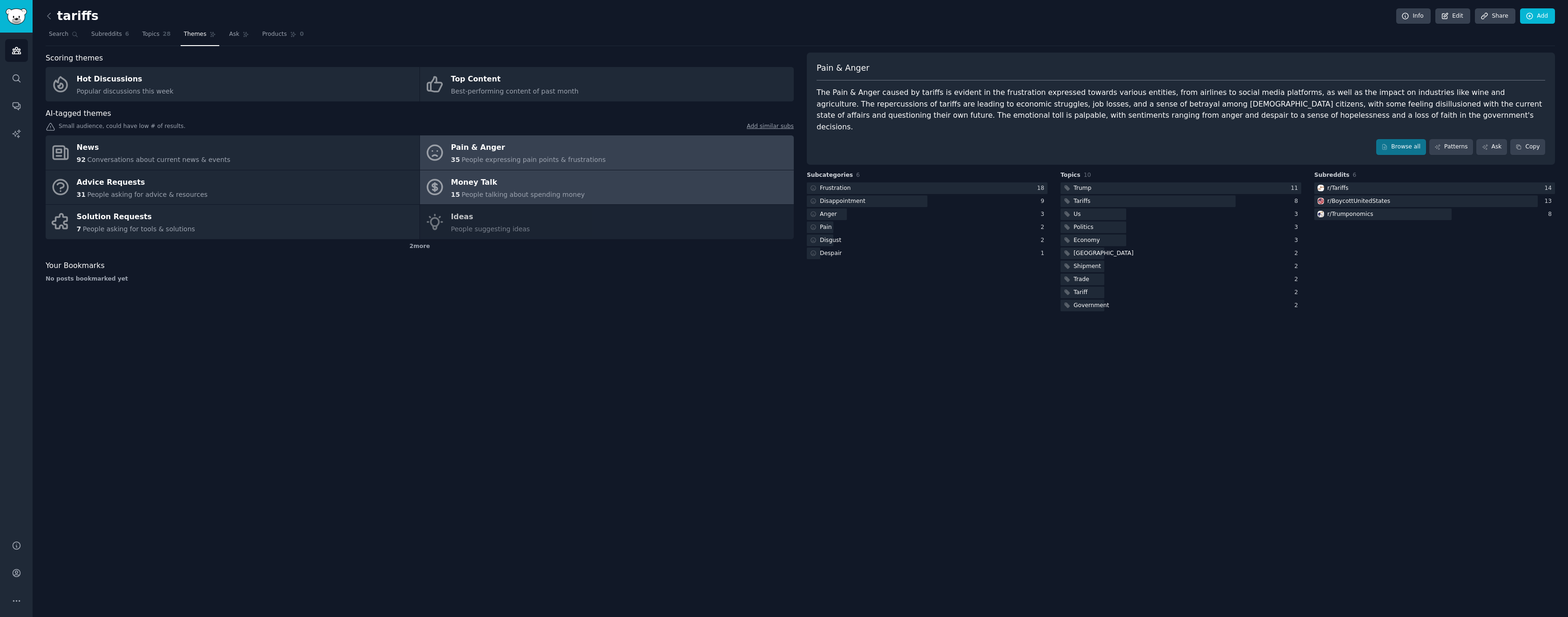
click at [501, 183] on div "Money Talk" at bounding box center [518, 183] width 134 height 15
